Goal: Task Accomplishment & Management: Manage account settings

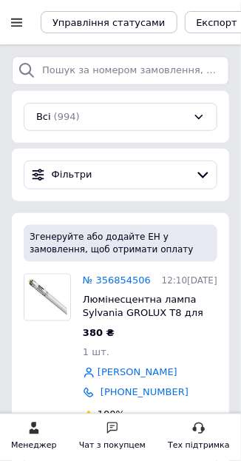
click at [22, 23] on div at bounding box center [16, 22] width 19 height 13
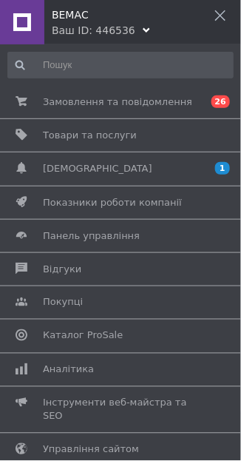
click at [161, 176] on link "[DEMOGRAPHIC_DATA] 1 0" at bounding box center [117, 168] width 234 height 25
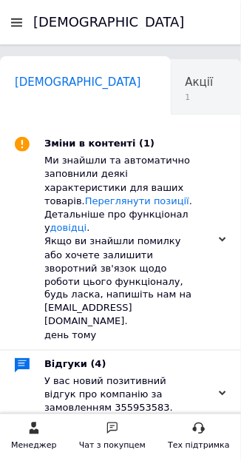
scroll to position [0, 7]
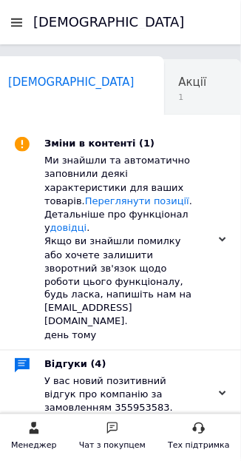
click at [164, 95] on div "Акції 1" at bounding box center [200, 88] width 73 height 56
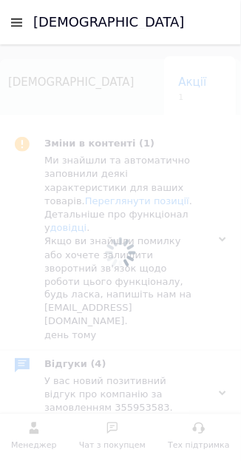
scroll to position [0, 114]
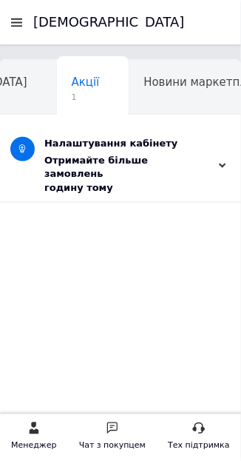
click at [216, 162] on div "годину тому" at bounding box center [215, 165] width 22 height 7
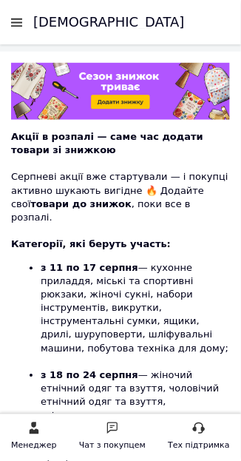
scroll to position [0, 0]
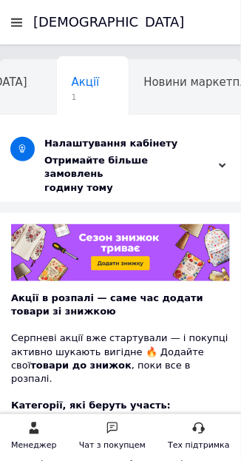
click at [19, 19] on div at bounding box center [16, 22] width 19 height 13
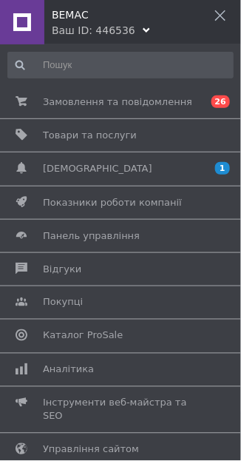
click at [147, 105] on span "Замовлення та повідомлення" at bounding box center [118, 102] width 150 height 13
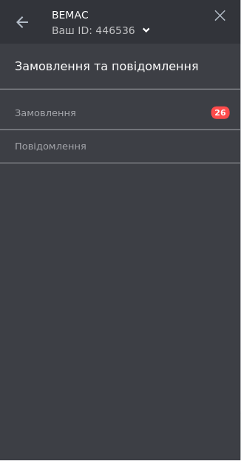
click at [140, 117] on span "Замовлення" at bounding box center [104, 113] width 178 height 13
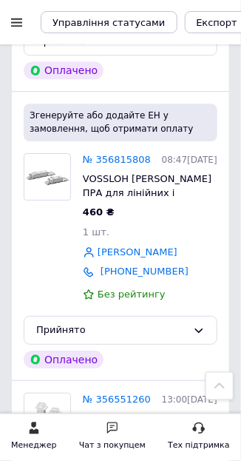
scroll to position [447, 0]
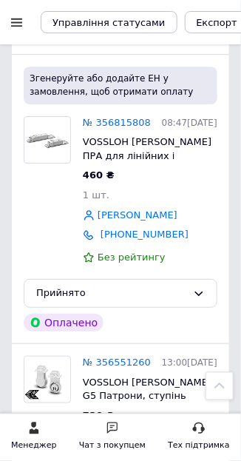
click at [16, 28] on div at bounding box center [16, 22] width 19 height 13
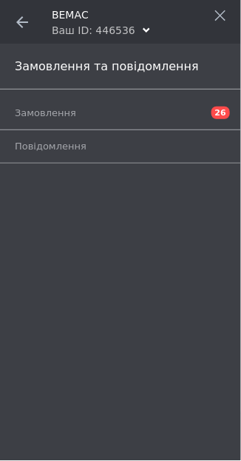
scroll to position [0, 0]
click at [64, 119] on span "Замовлення" at bounding box center [45, 113] width 61 height 13
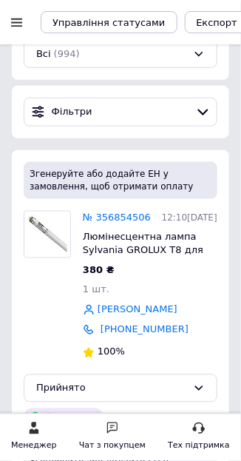
scroll to position [67, 0]
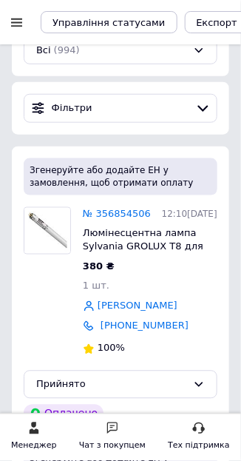
click at [21, 24] on div at bounding box center [16, 22] width 19 height 13
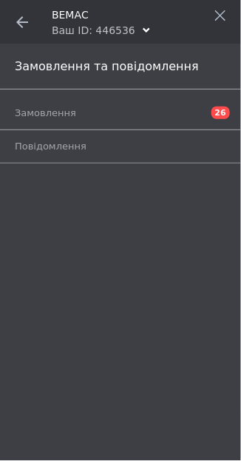
scroll to position [0, 0]
click at [161, 109] on span "Замовлення" at bounding box center [104, 113] width 178 height 13
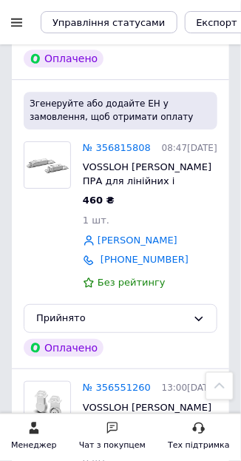
scroll to position [423, 0]
